Goal: Find specific page/section: Find specific page/section

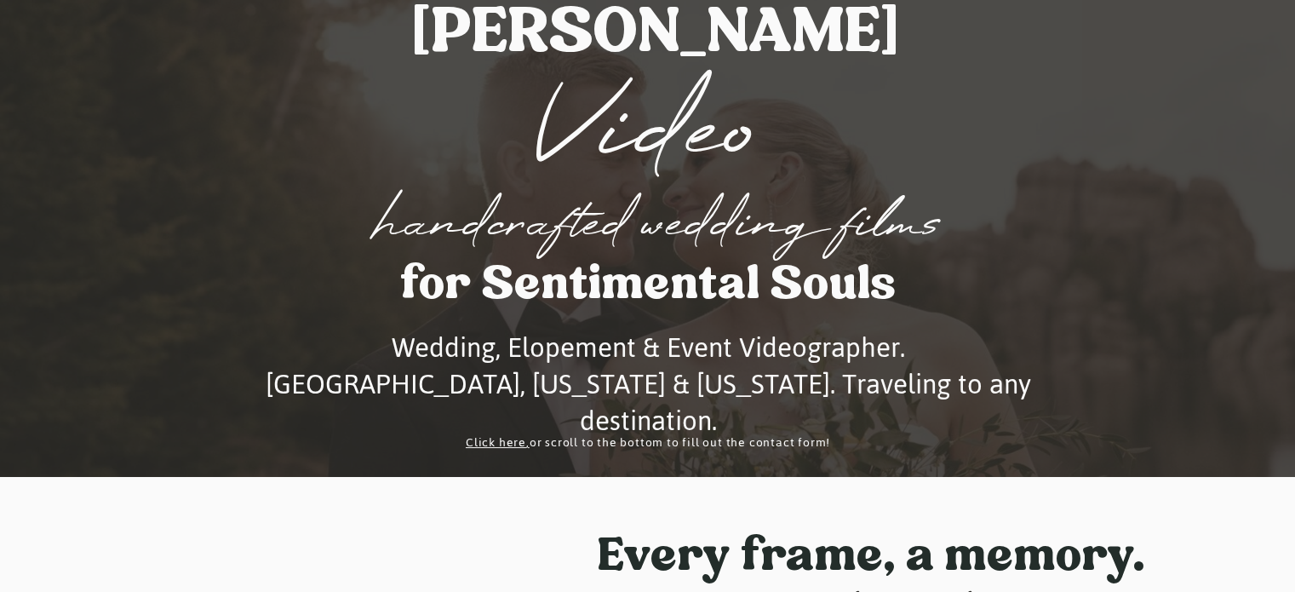
click at [526, 443] on link "," at bounding box center [527, 442] width 3 height 23
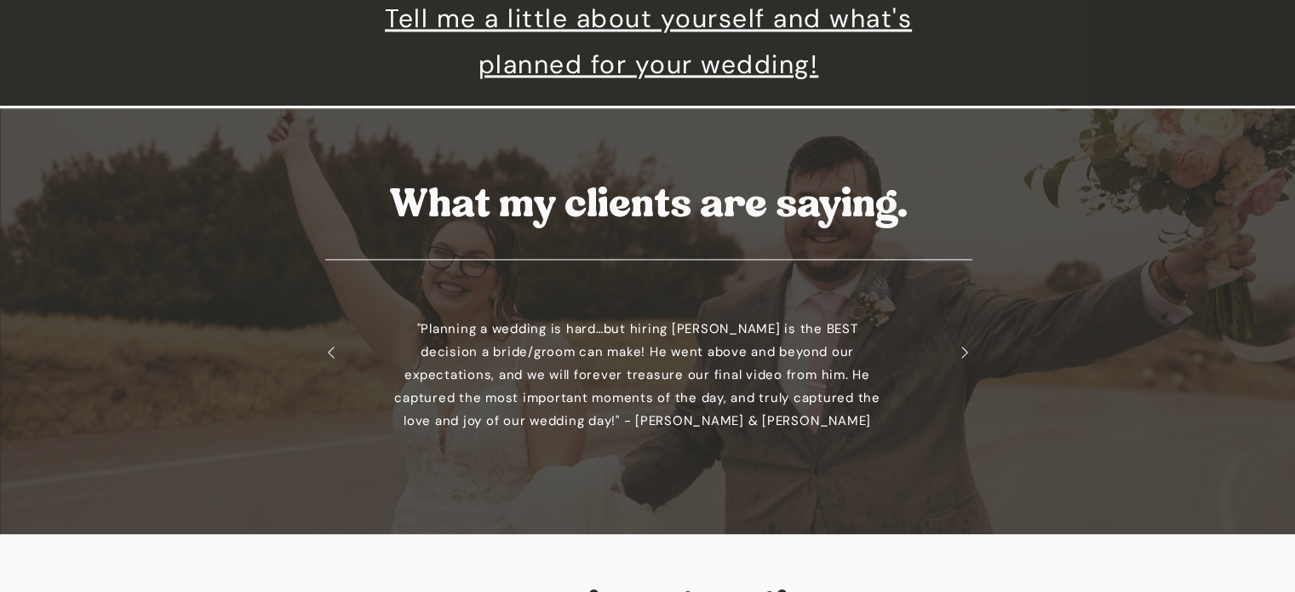
scroll to position [2383, 0]
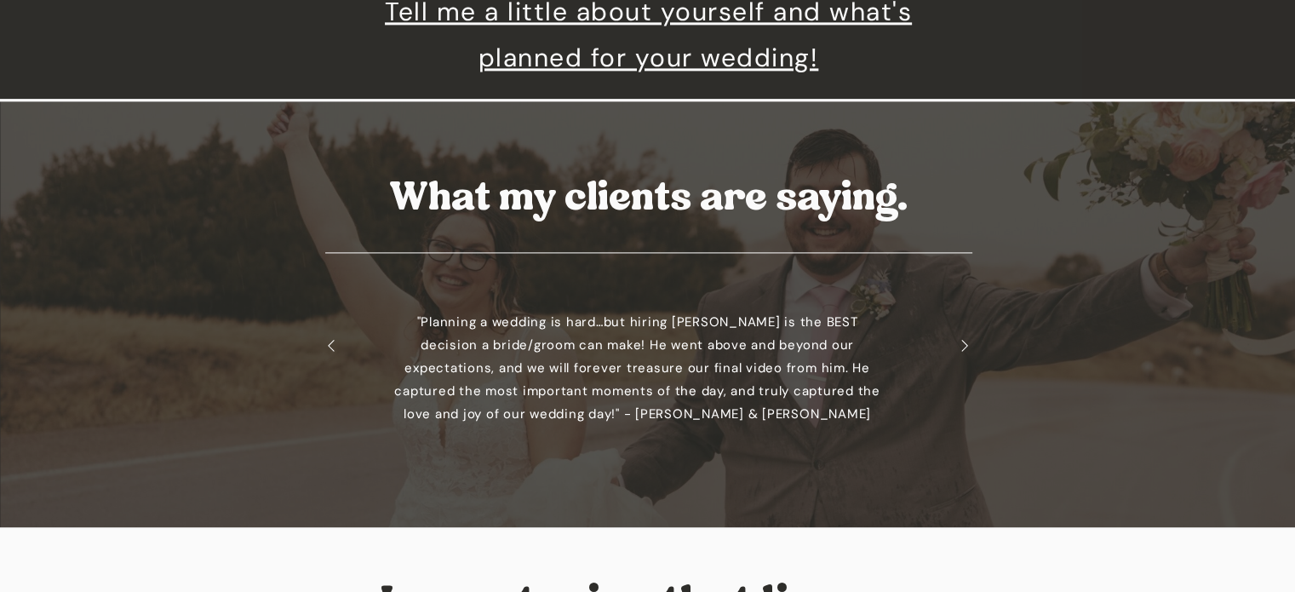
click at [964, 344] on icon at bounding box center [965, 345] width 14 height 18
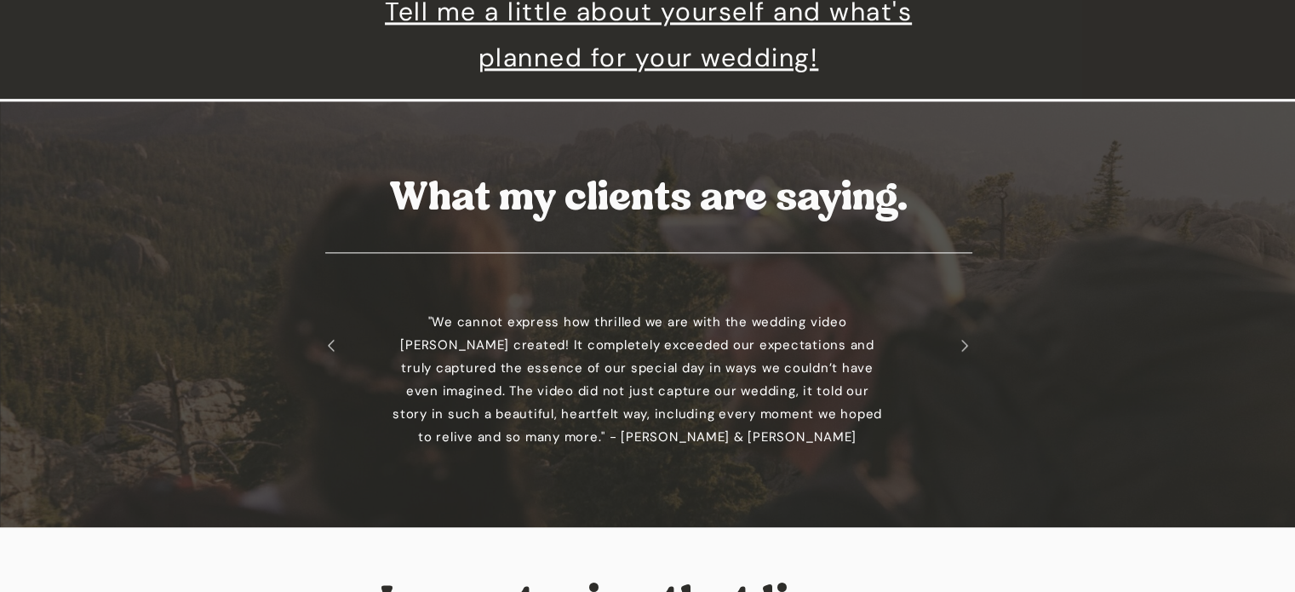
click at [964, 345] on icon at bounding box center [965, 345] width 14 height 18
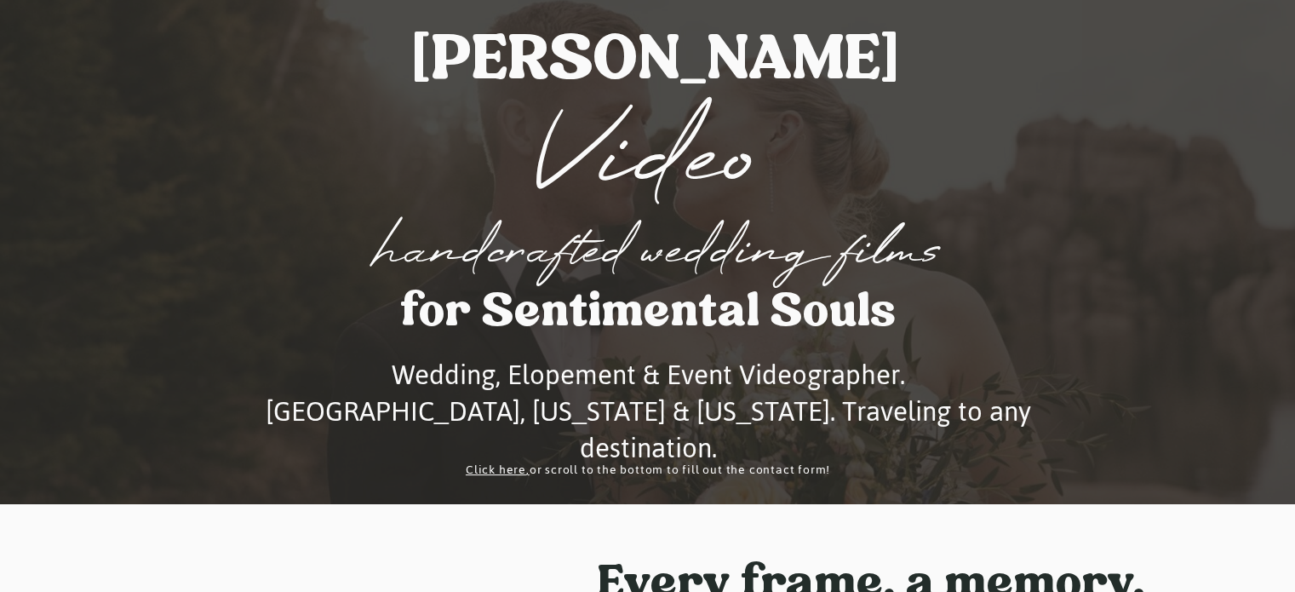
scroll to position [0, 0]
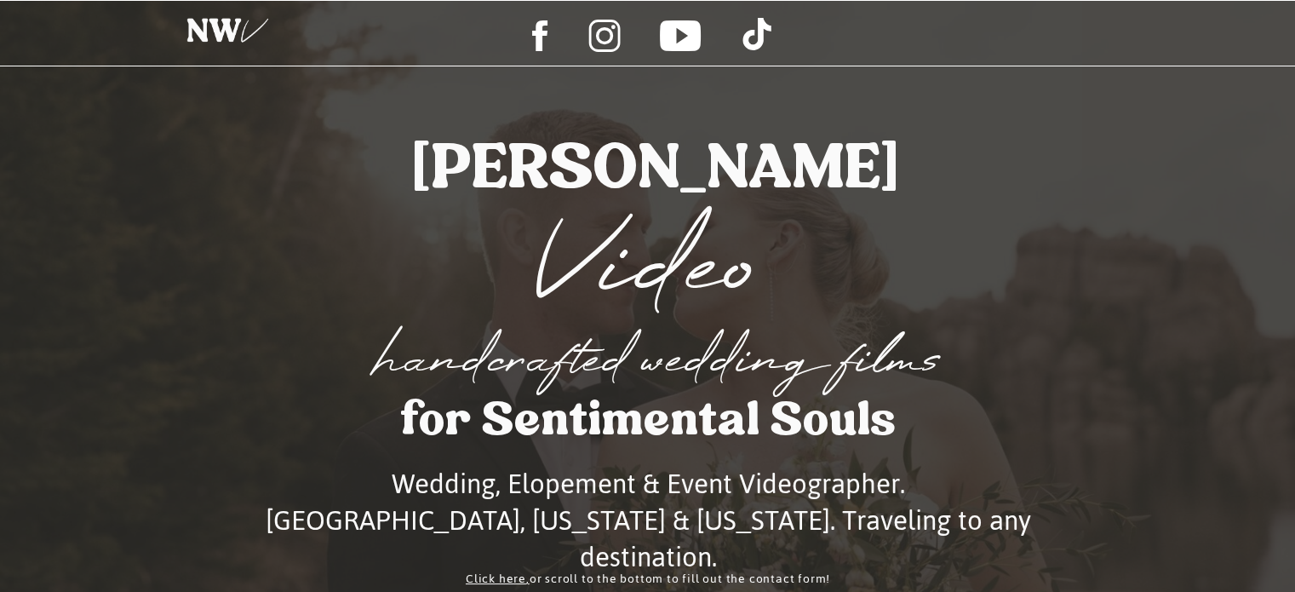
click at [590, 27] on icon at bounding box center [603, 36] width 31 height 32
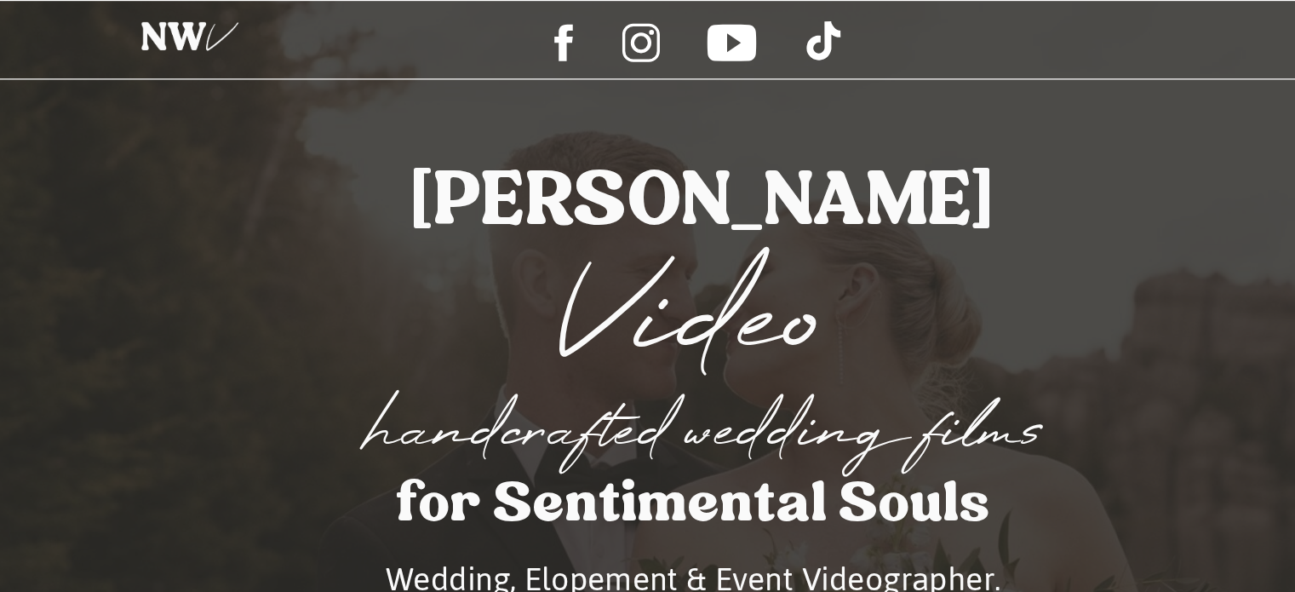
click at [646, 192] on h1 "[PERSON_NAME]" at bounding box center [655, 166] width 724 height 60
